Goal: Submit feedback/report problem: Submit feedback/report problem

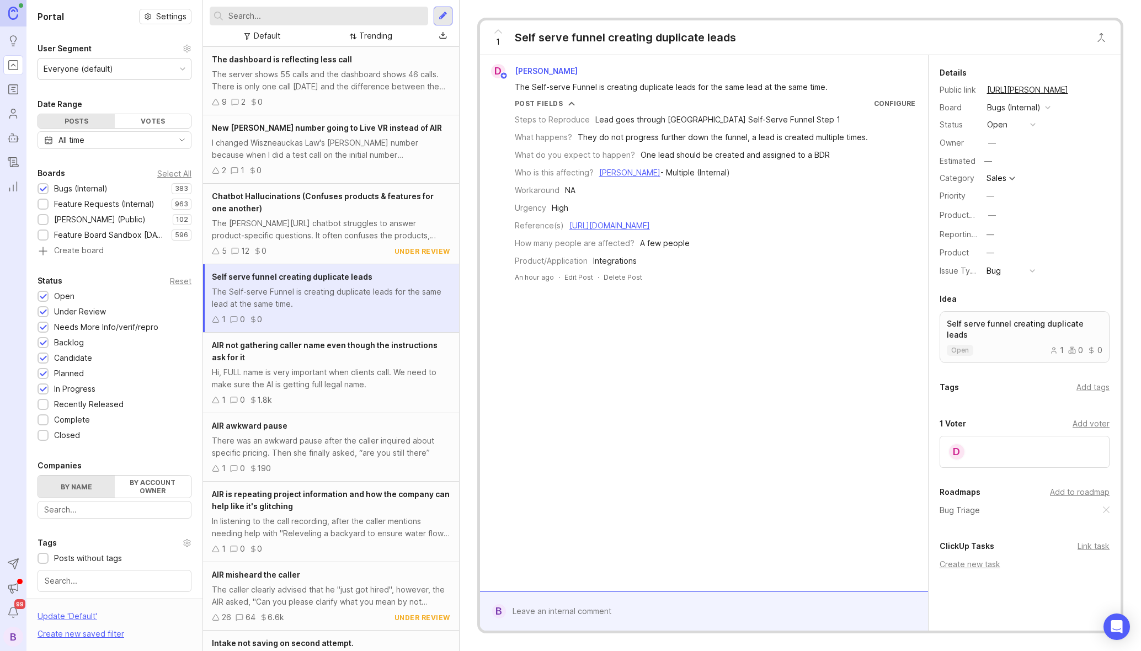
click at [691, 608] on div at bounding box center [712, 611] width 412 height 21
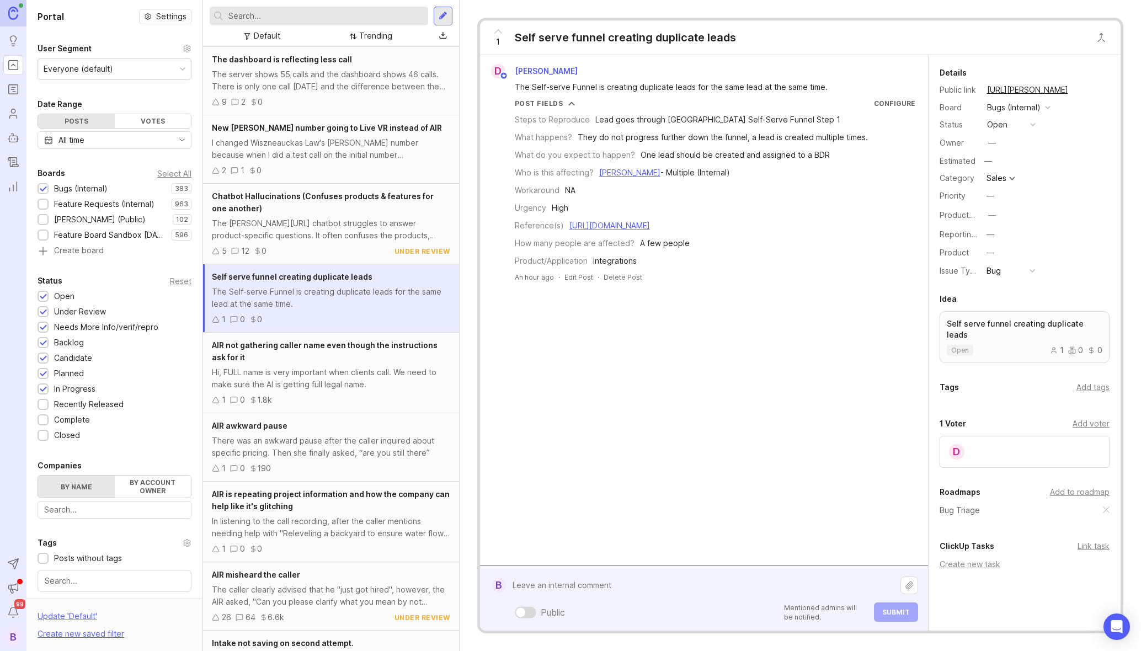
click at [692, 604] on div "Public Mentioned admins will be notified. Submit" at bounding box center [712, 611] width 412 height 19
click at [695, 599] on div "Public Mentioned admins will be notified. Submit" at bounding box center [712, 598] width 412 height 47
click at [696, 583] on textarea at bounding box center [703, 585] width 394 height 21
type textarea "Crappy"
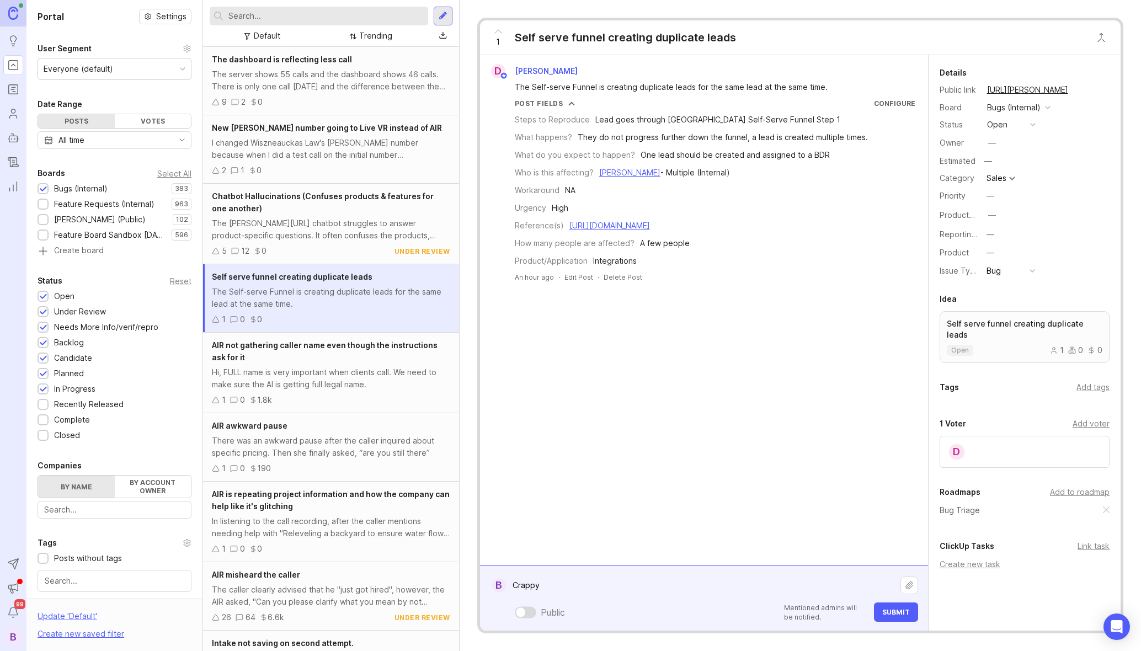
click at [707, 588] on textarea "Crappy" at bounding box center [703, 585] width 394 height 21
click at [707, 587] on textarea "Crappy" at bounding box center [703, 585] width 394 height 21
type textarea "TGhis"
type textarea "This"
type textarea "For the uneduica"
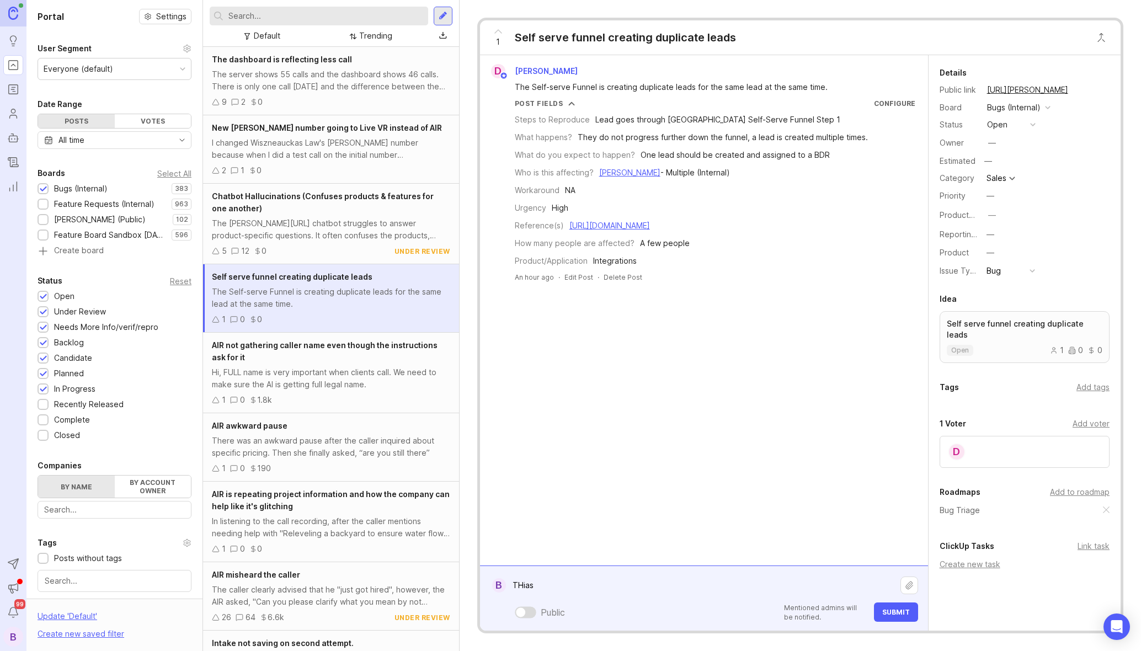
type textarea "THias"
type textarea "T"
type textarea "Salesforce issue"
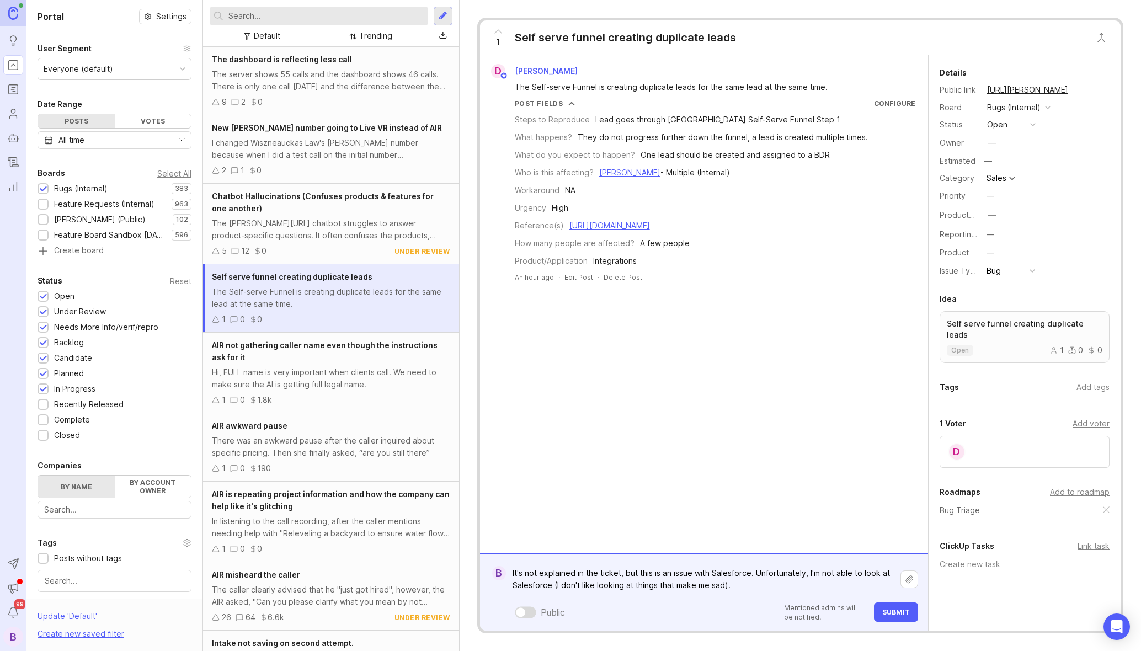
click at [751, 573] on textarea "It's not explained in the ticket, but this is an issue with Salesforce. Unfortu…" at bounding box center [703, 579] width 394 height 33
click at [582, 584] on textarea "It's not explained in the ticket, but this is an issue with Salesforce leads. U…" at bounding box center [703, 579] width 394 height 33
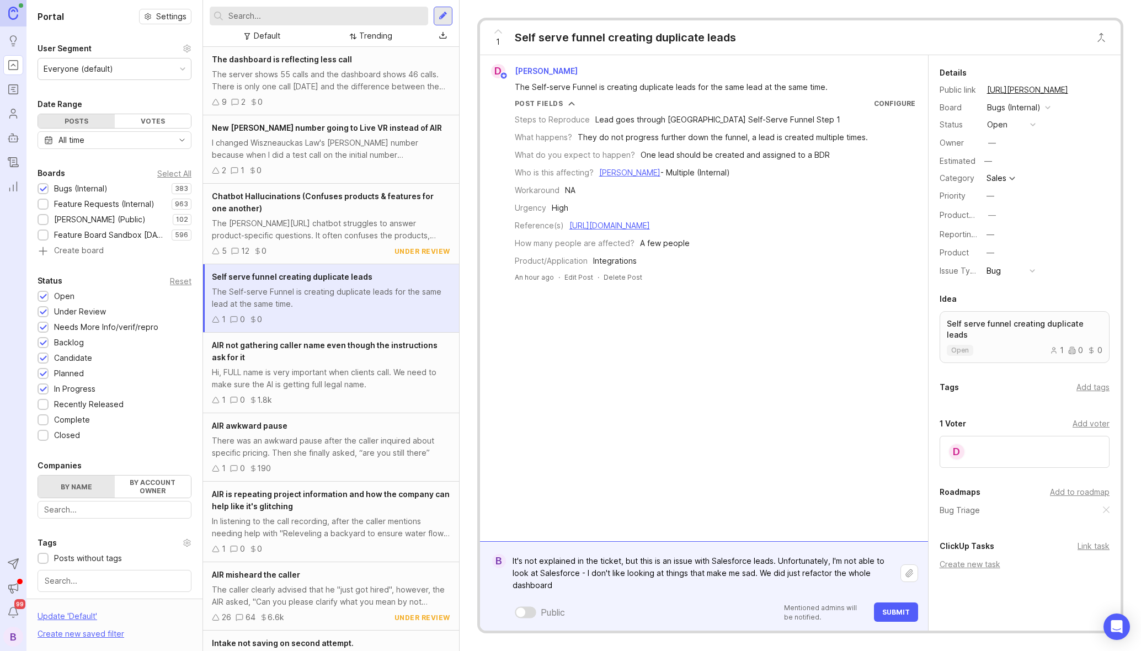
type textarea "It's not explained in the ticket, but this is an issue with Salesforce leads. U…"
